Goal: Task Accomplishment & Management: Use online tool/utility

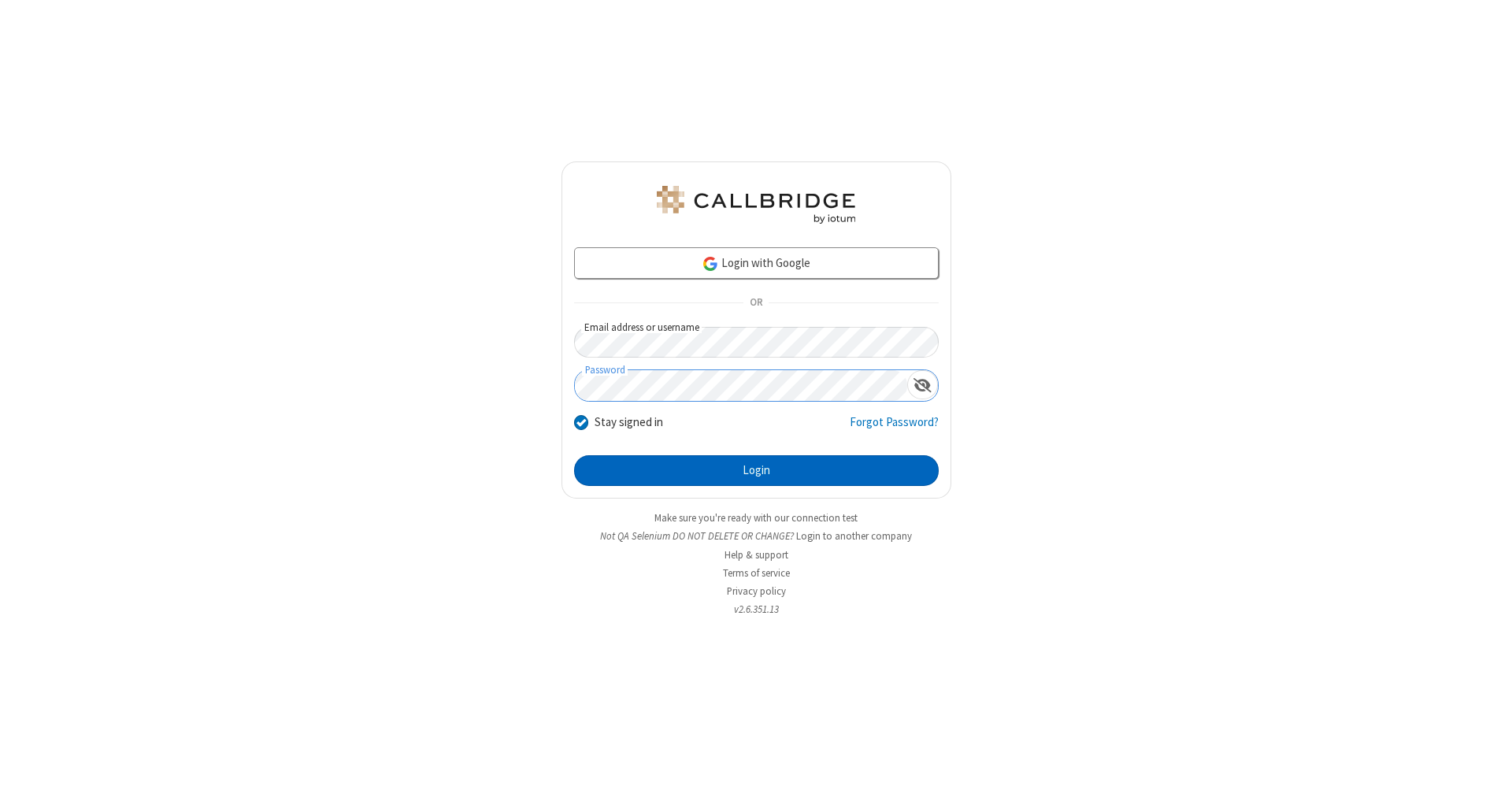
click at [756, 471] on button "Login" at bounding box center [756, 471] width 365 height 31
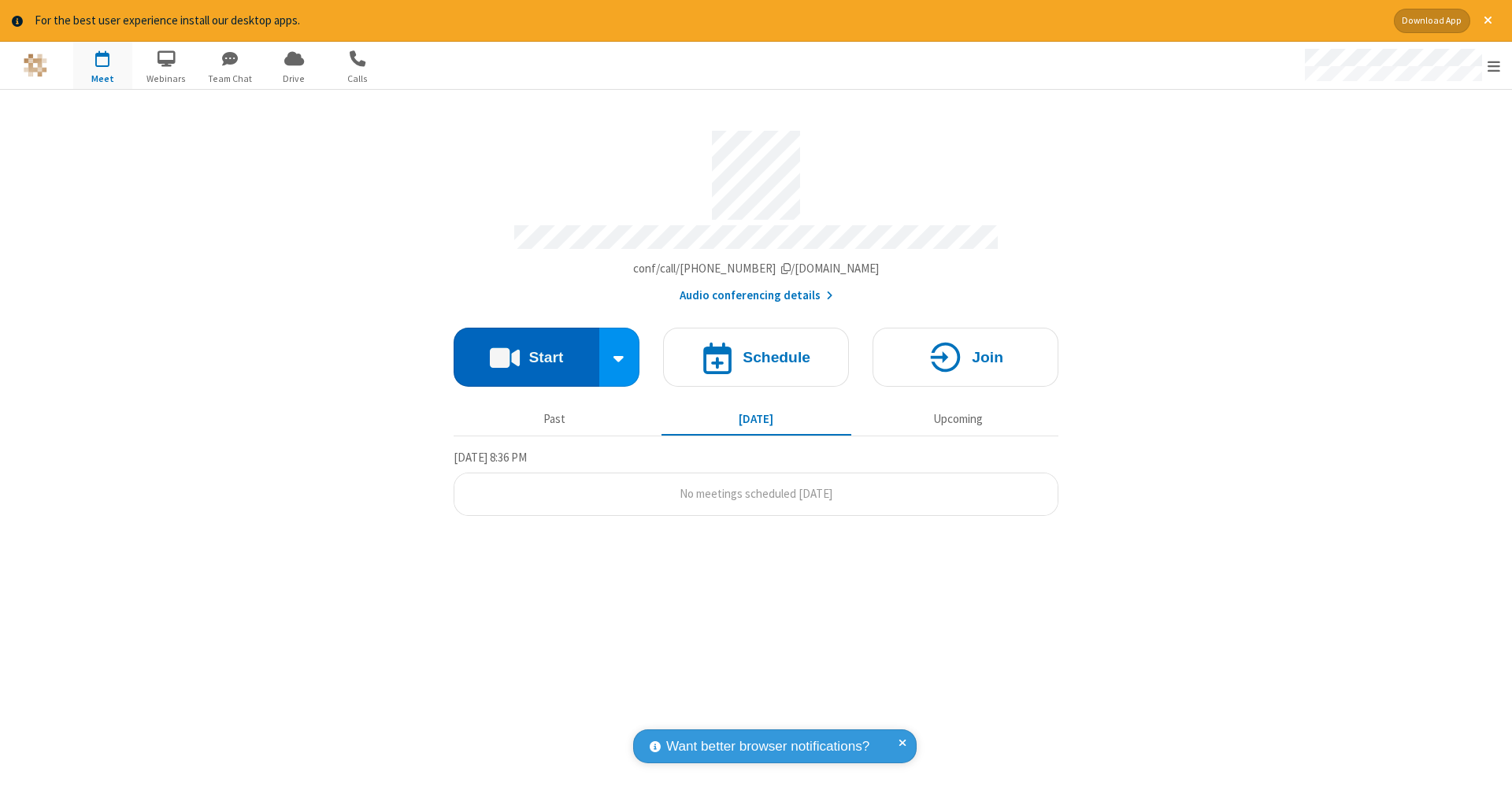
click at [526, 349] on button "Start" at bounding box center [526, 357] width 146 height 59
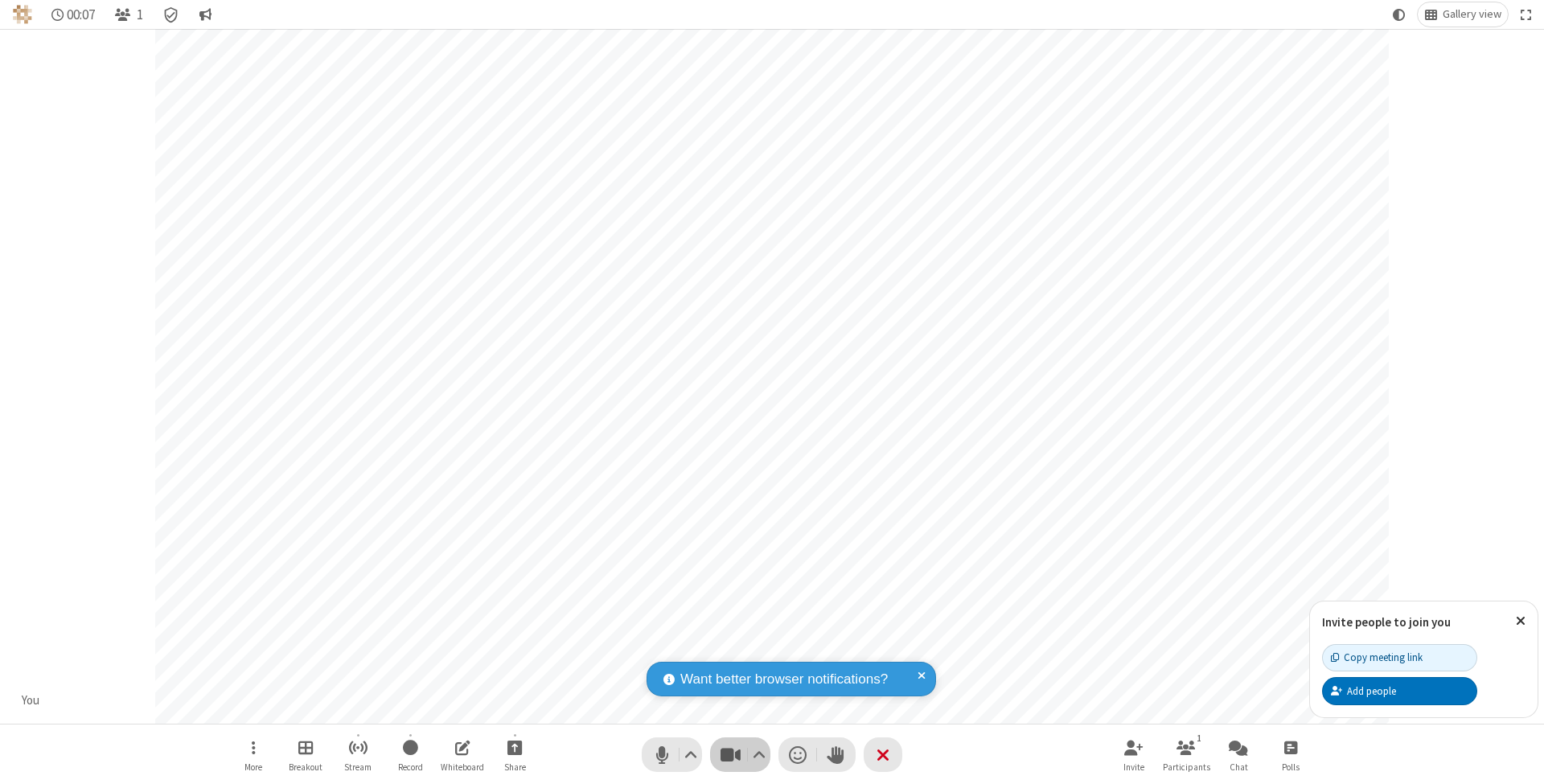
click at [730, 754] on span "Stop video (⌘+Shift+V)" at bounding box center [730, 755] width 24 height 24
click at [730, 754] on span "Start video (⌘+Shift+V)" at bounding box center [730, 755] width 24 height 24
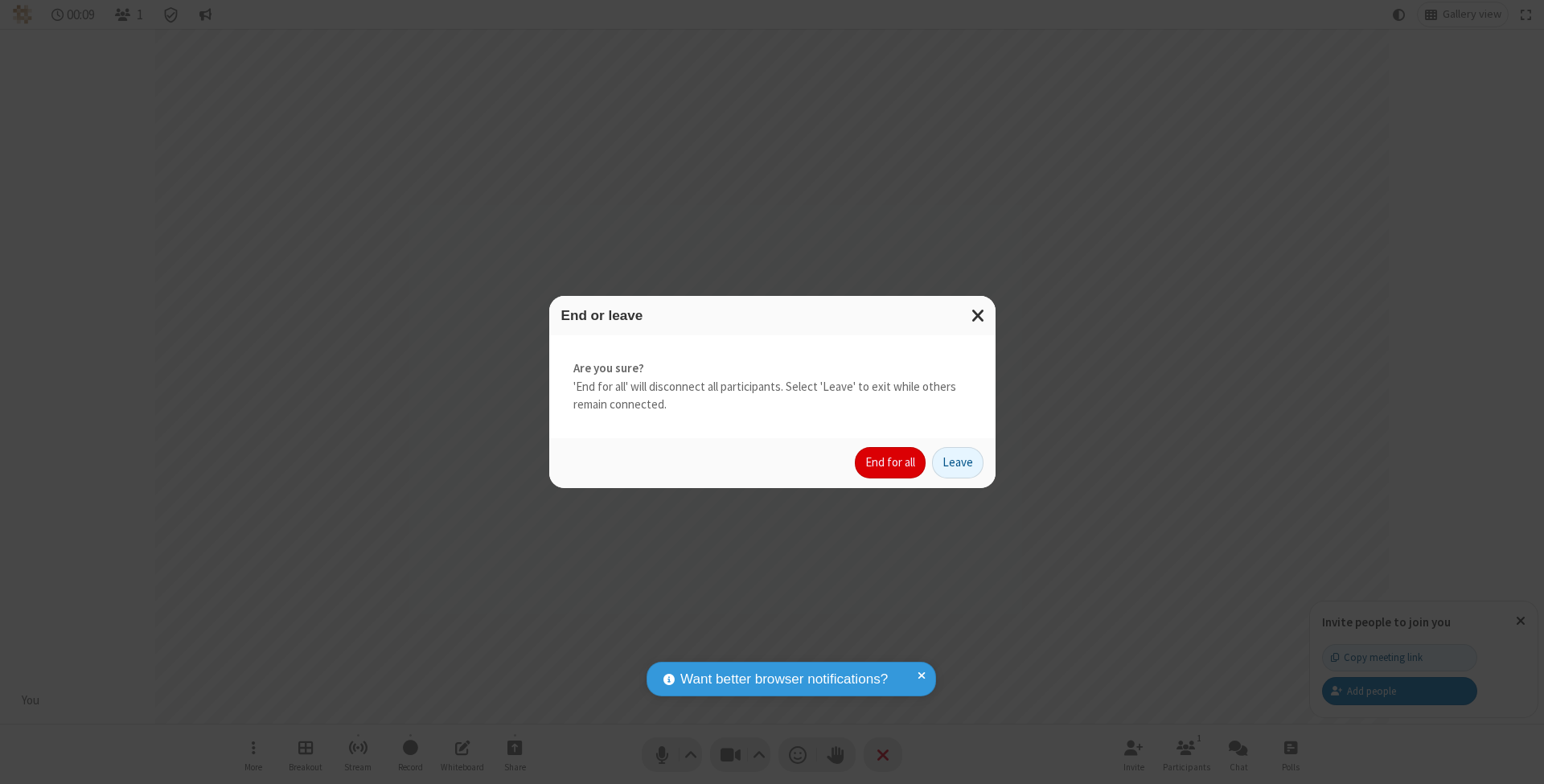
click at [891, 461] on button "End for all" at bounding box center [890, 463] width 71 height 32
